Goal: Information Seeking & Learning: Check status

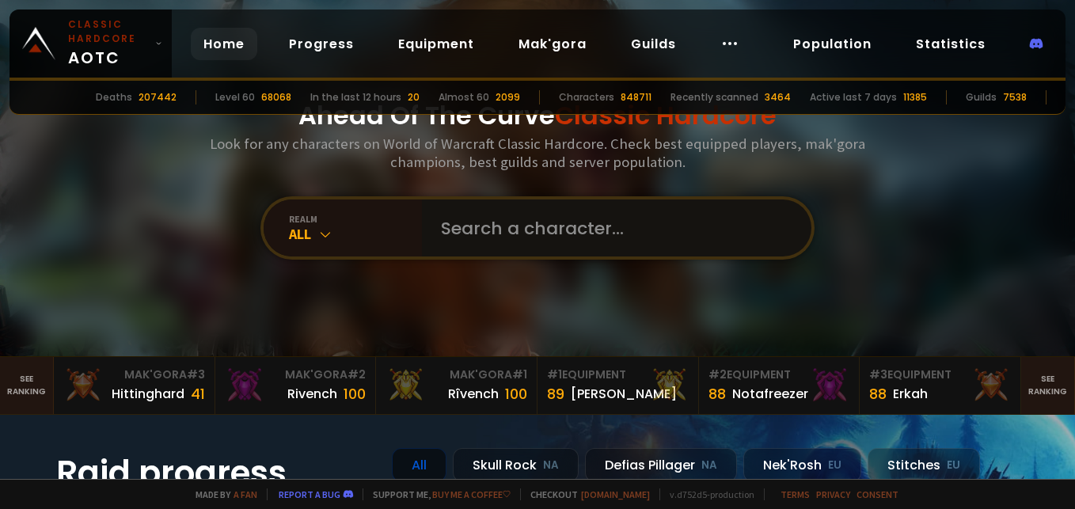
click at [467, 218] on input "text" at bounding box center [611, 227] width 361 height 57
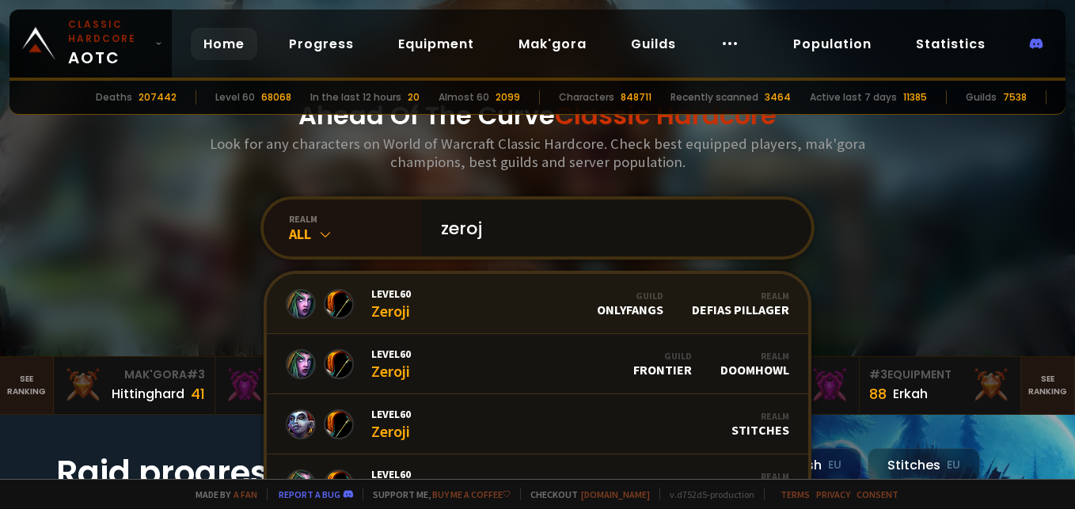
type input "zeroj"
click at [416, 290] on link "Level 60 Zeroji Guild OnlyFangs Realm Defias Pillager" at bounding box center [537, 304] width 541 height 60
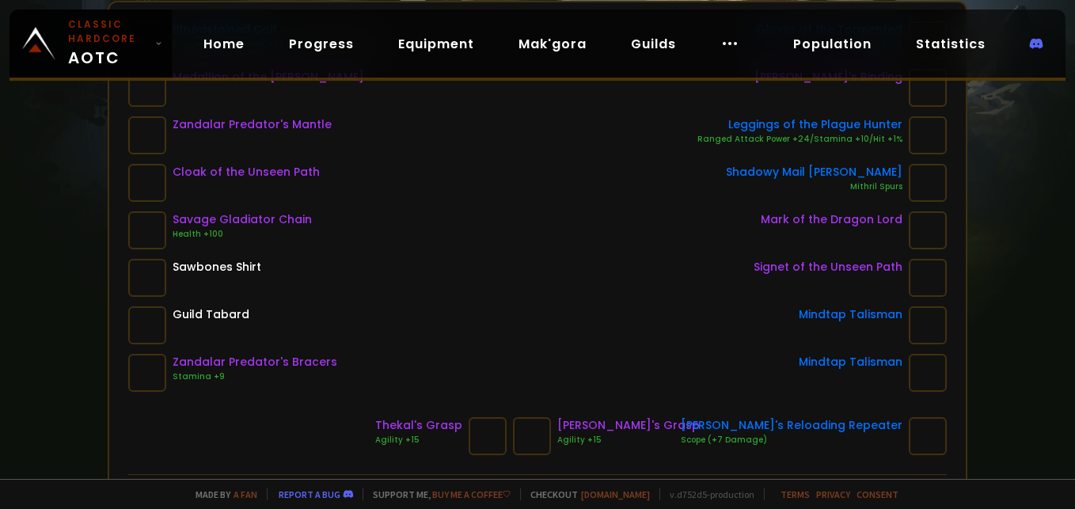
scroll to position [317, 0]
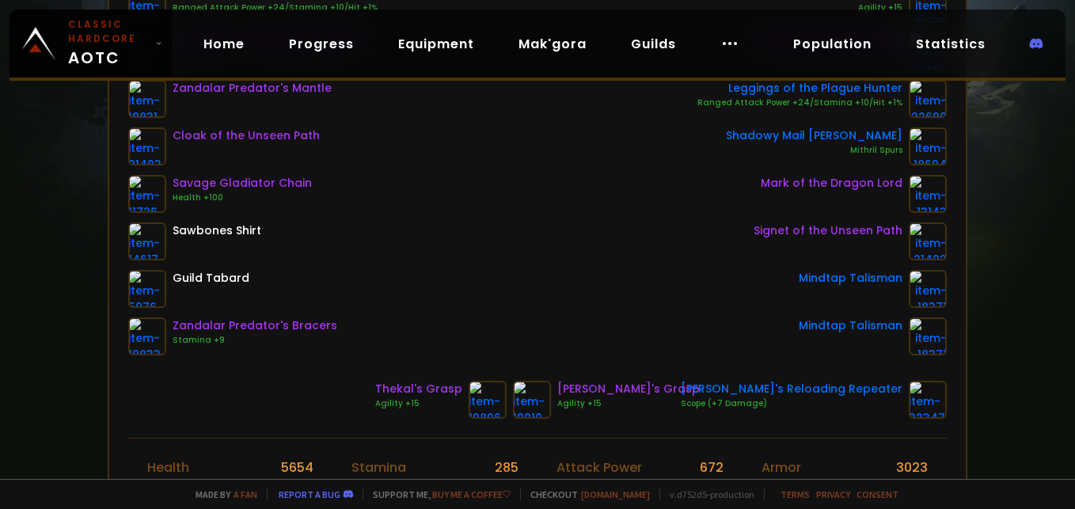
click at [605, 232] on div "Bloodstained Coif Ranged Attack Power +24/Stamina +10/Hit +1% Medallion of the …" at bounding box center [537, 170] width 818 height 370
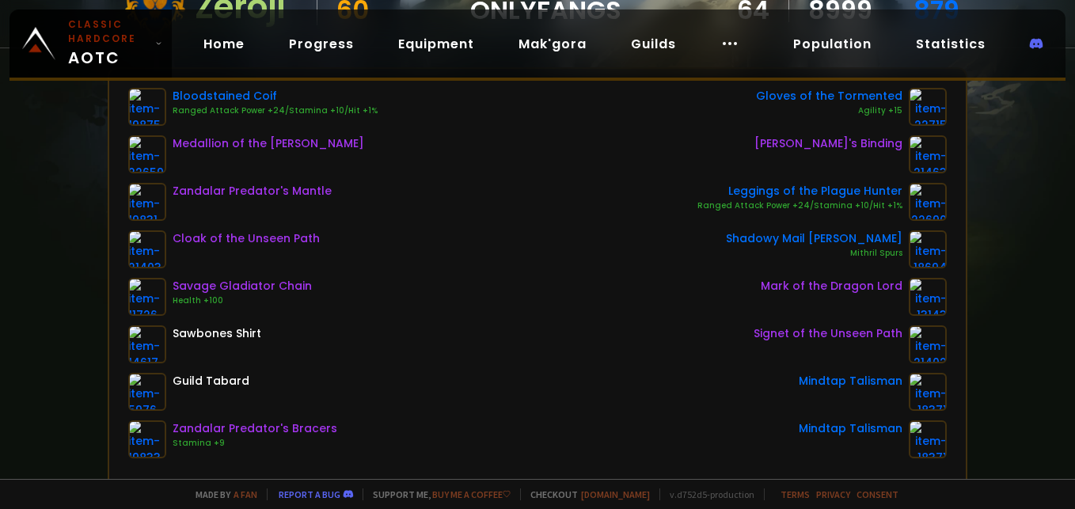
scroll to position [237, 0]
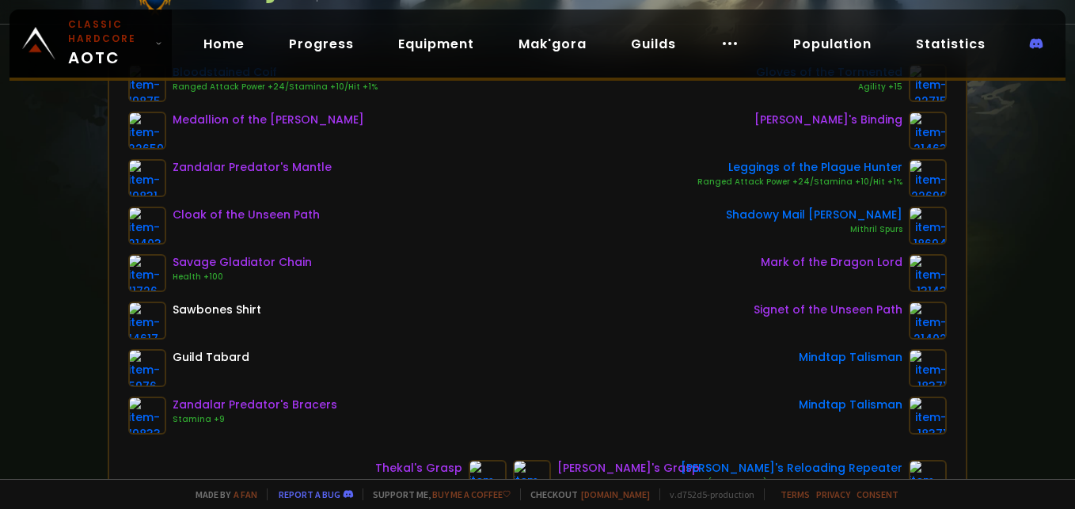
click at [450, 368] on div "Bloodstained Coif Ranged Attack Power +24/Stamina +10/Hit +1% Medallion of the …" at bounding box center [537, 249] width 818 height 370
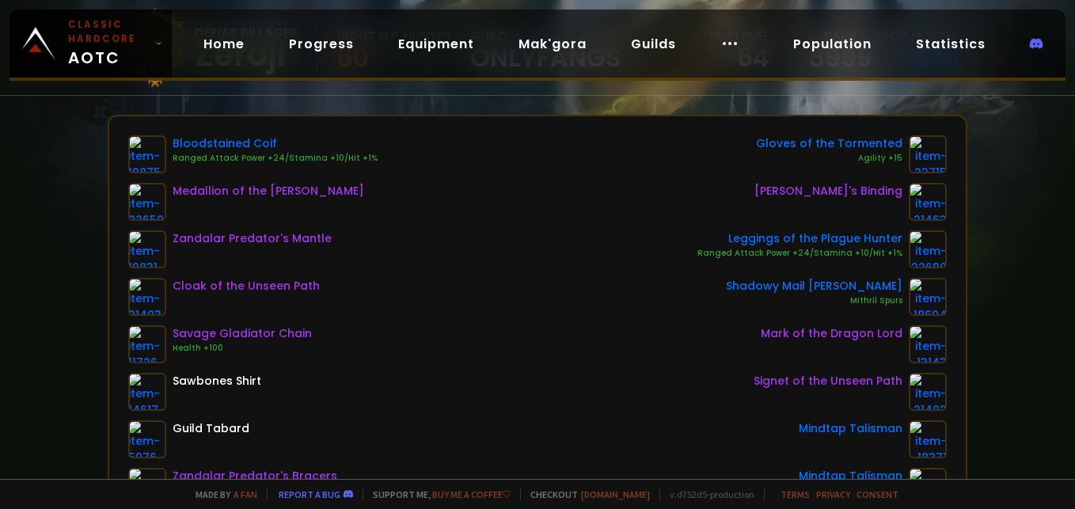
scroll to position [79, 0]
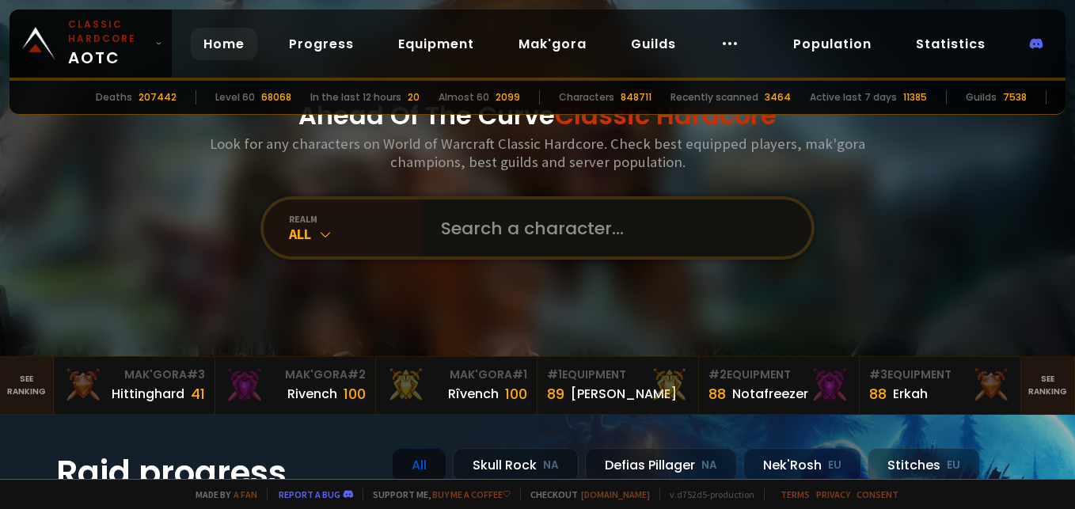
click at [509, 234] on input "text" at bounding box center [611, 227] width 361 height 57
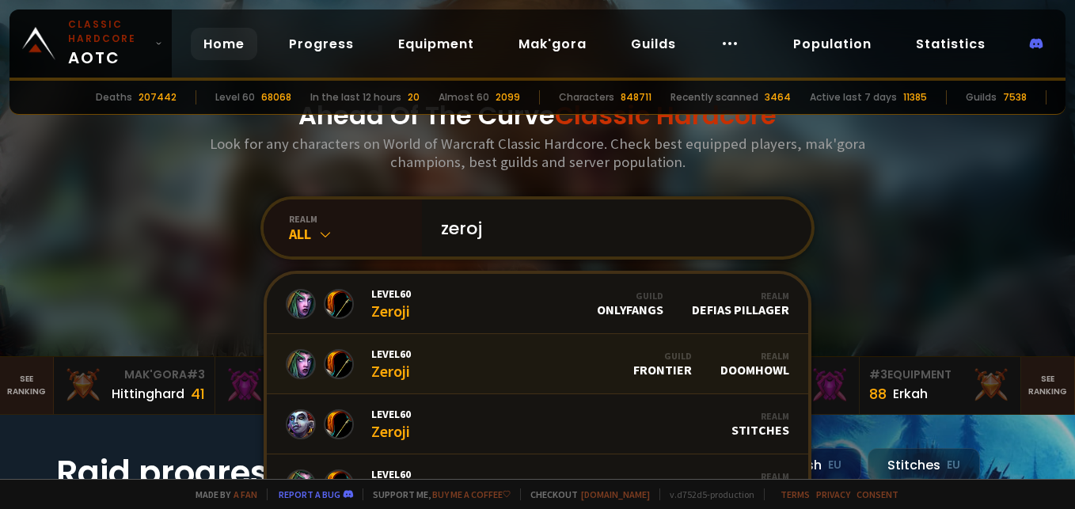
type input "zeroj"
click at [394, 351] on span "Level 60" at bounding box center [391, 354] width 40 height 14
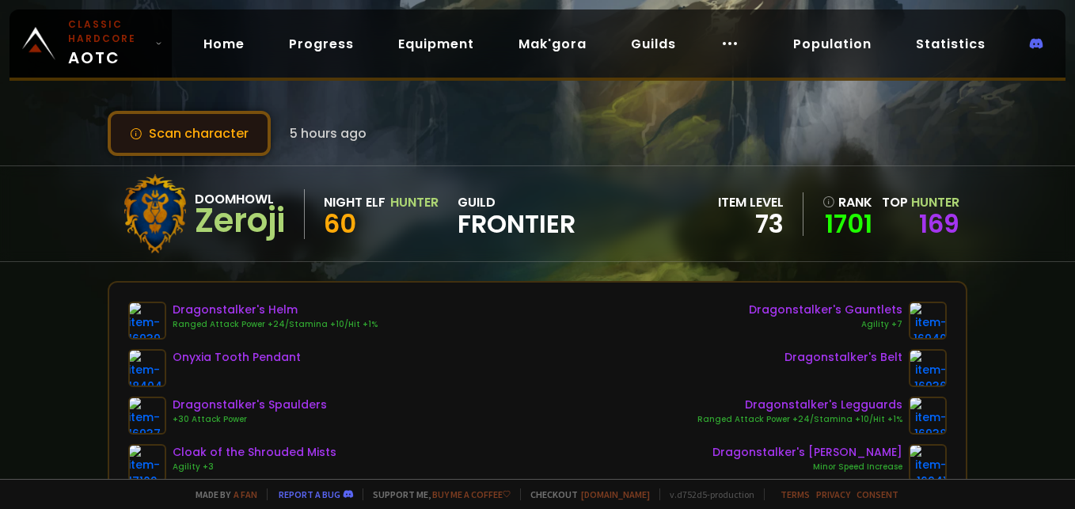
click at [192, 135] on button "Scan character" at bounding box center [189, 133] width 163 height 45
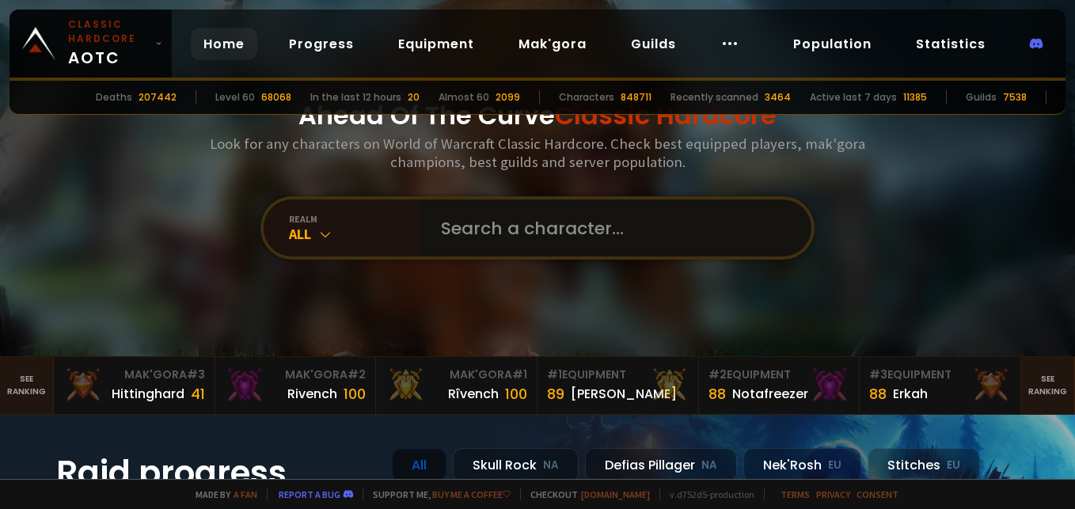
click at [541, 234] on input "text" at bounding box center [611, 227] width 361 height 57
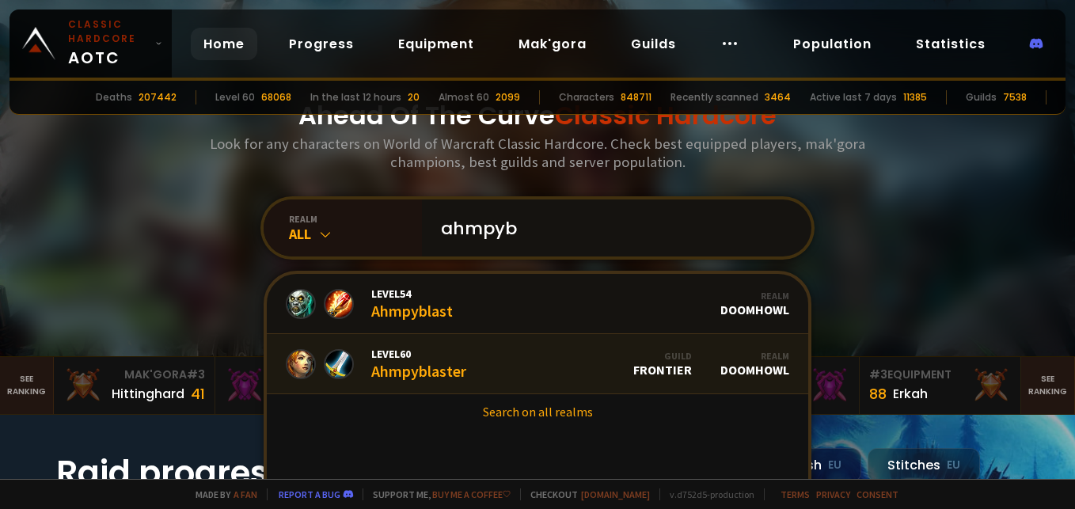
type input "ahmpyb"
click at [412, 377] on div "Level 60 Ahmpyblaster" at bounding box center [418, 364] width 95 height 34
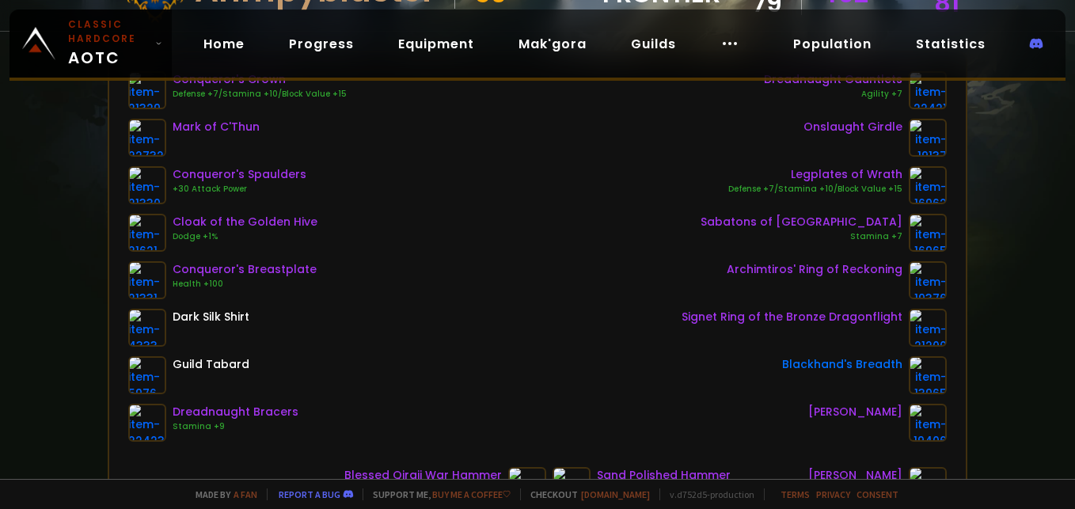
scroll to position [317, 0]
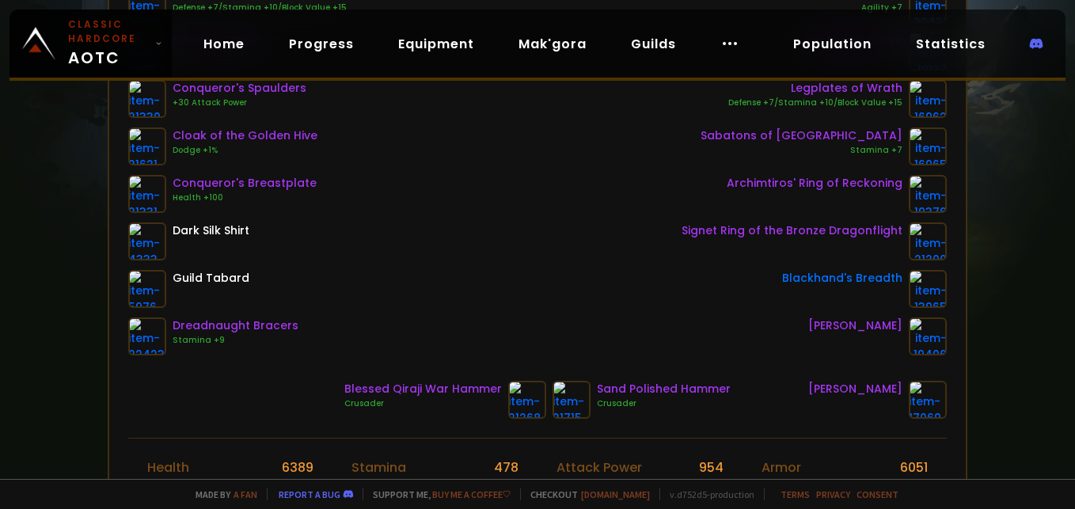
click at [388, 224] on div "Conqueror's Crown Defense +7/Stamina +10/Block Value +15 Mark of C'Thun Conquer…" at bounding box center [537, 170] width 818 height 370
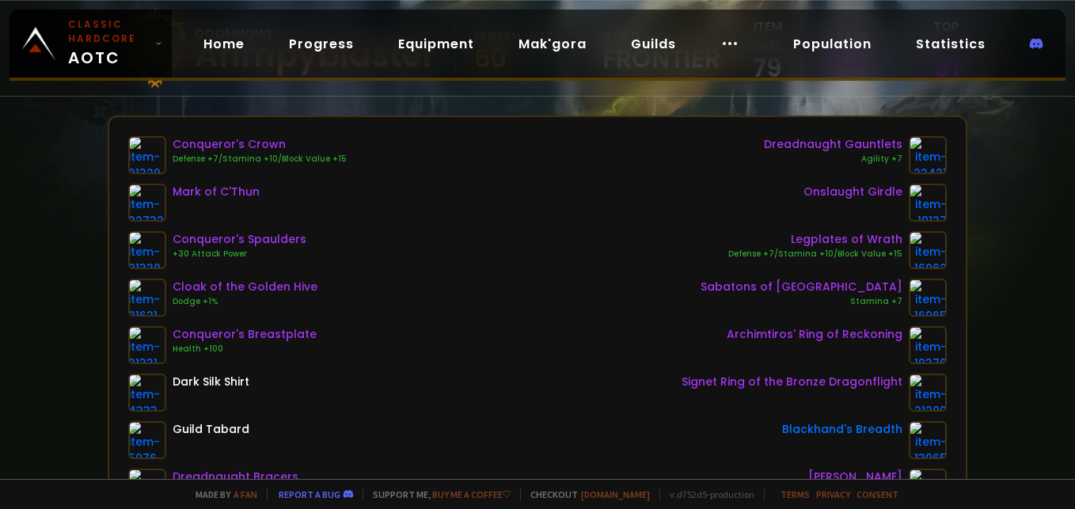
scroll to position [0, 0]
